Goal: Navigation & Orientation: Find specific page/section

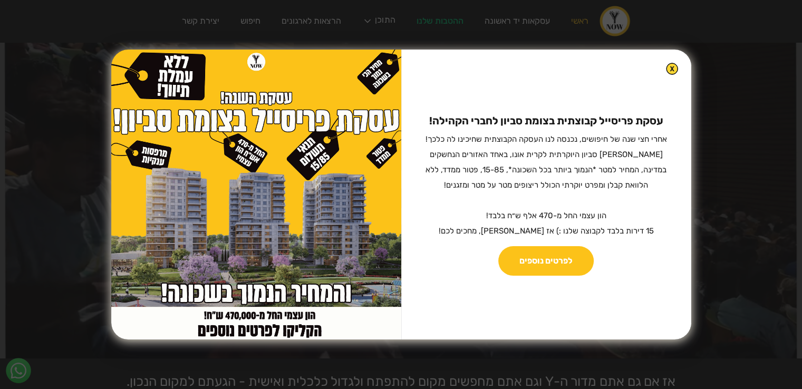
click at [666, 71] on img at bounding box center [672, 69] width 12 height 12
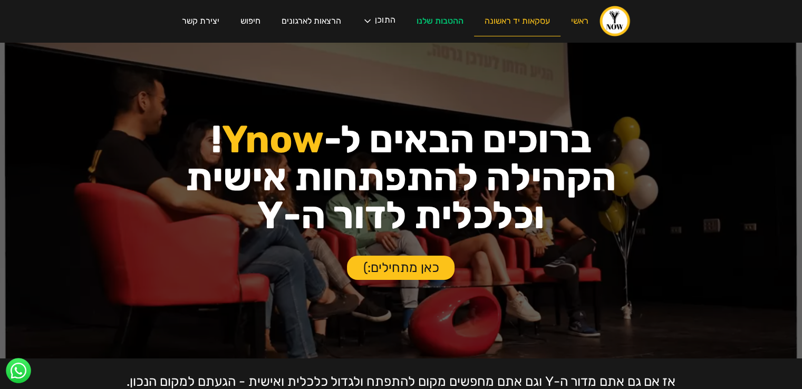
click at [530, 21] on link "עסקאות יד ראשונה" at bounding box center [517, 21] width 86 height 30
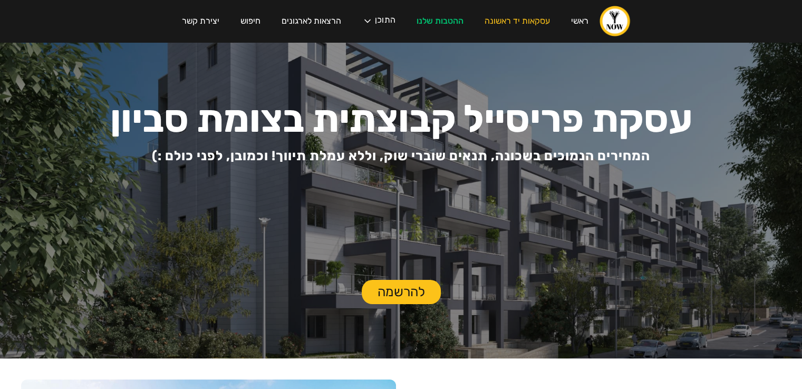
click at [491, 81] on div "עסקת פריסייל קבוצתית בצומת סביון המחירים הנמוכים בשכונה, תנאים שוברי שוק, וללא …" at bounding box center [401, 200] width 802 height 316
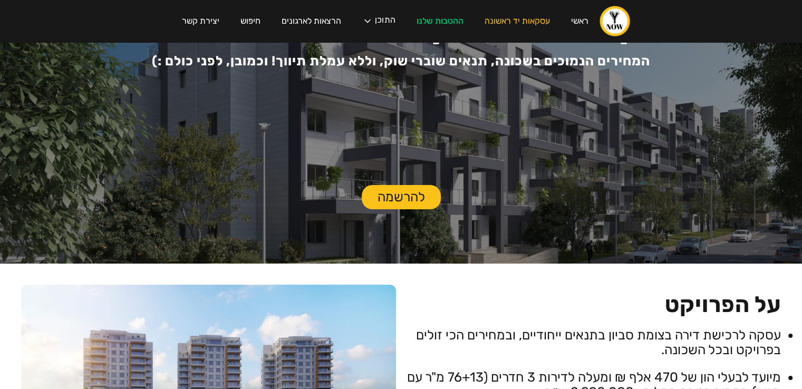
scroll to position [34, 0]
